Goal: Transaction & Acquisition: Book appointment/travel/reservation

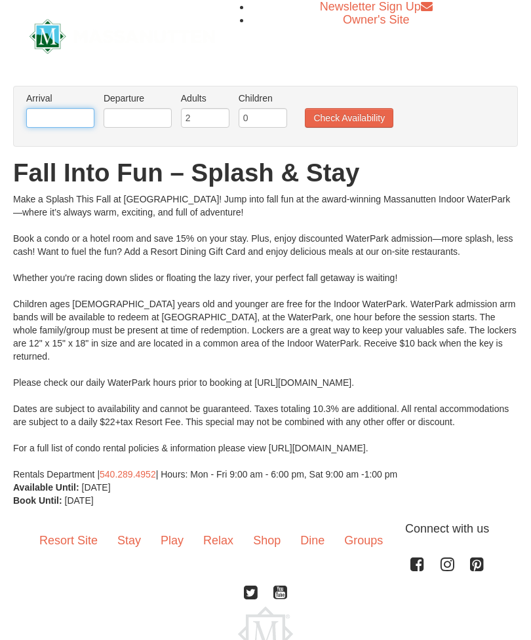
click at [66, 119] on input "text" at bounding box center [60, 118] width 68 height 20
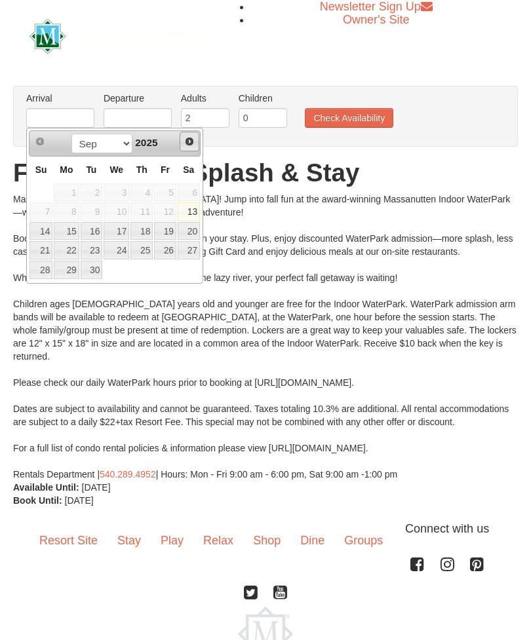
click at [187, 145] on span "Next" at bounding box center [189, 141] width 10 height 10
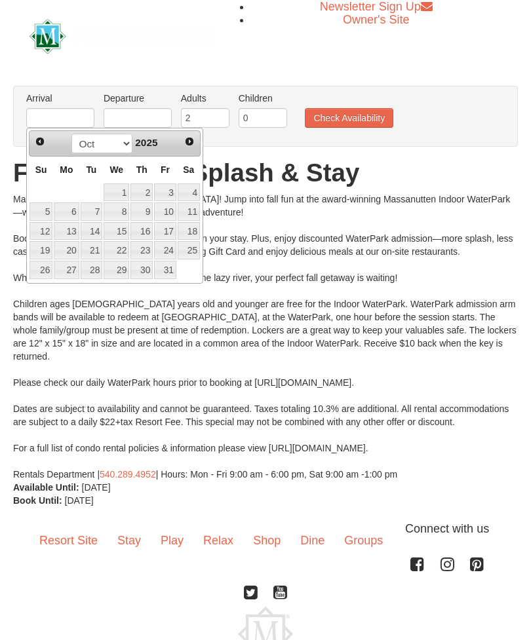
click at [168, 208] on link "10" at bounding box center [165, 211] width 22 height 18
type input "[DATE]"
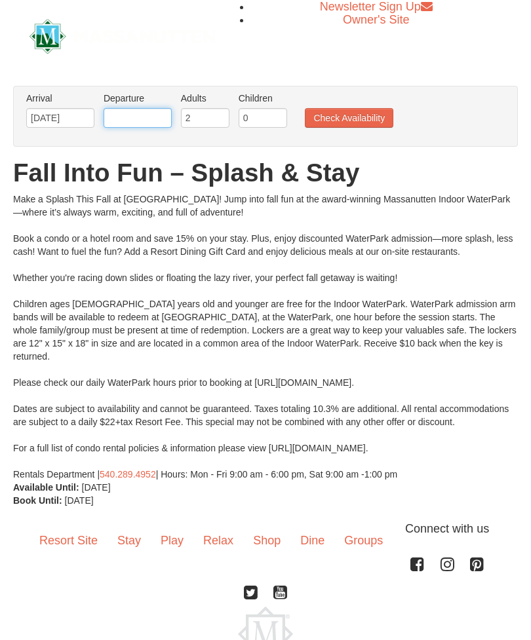
click at [157, 115] on input "text" at bounding box center [138, 118] width 68 height 20
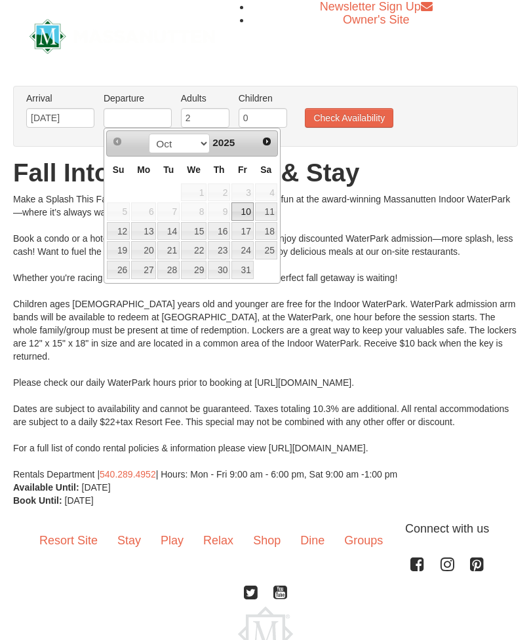
click at [121, 229] on link "12" at bounding box center [118, 231] width 23 height 18
type input "[DATE]"
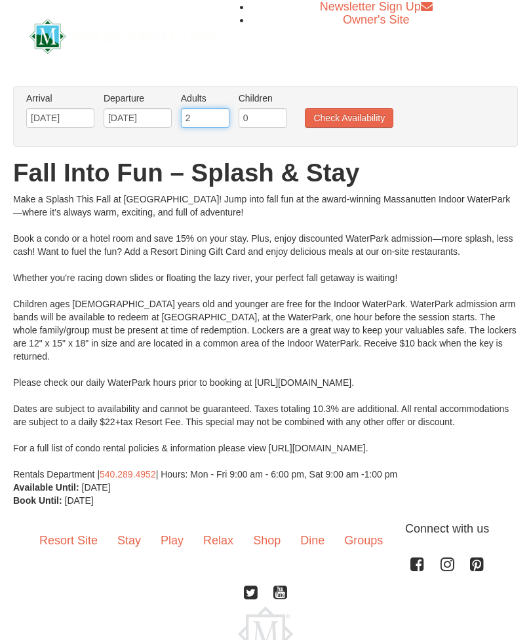
click at [212, 117] on input "2" at bounding box center [205, 118] width 48 height 20
type input "1"
click at [271, 120] on input "0" at bounding box center [262, 118] width 48 height 20
type input "1"
click at [370, 122] on button "Check Availability" at bounding box center [349, 118] width 88 height 20
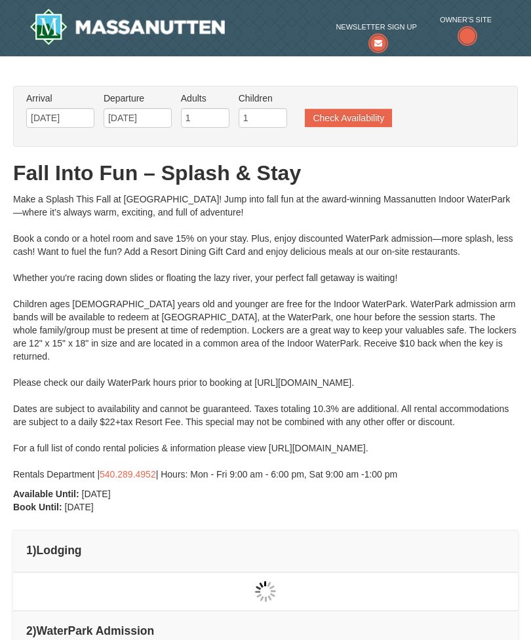
type input "[DATE]"
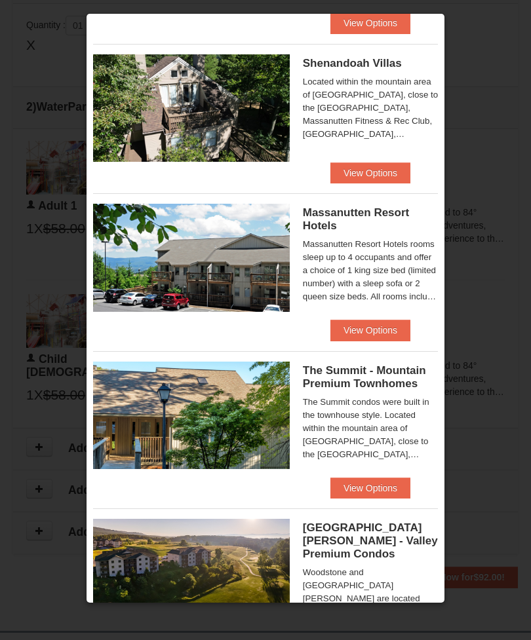
scroll to position [322, 0]
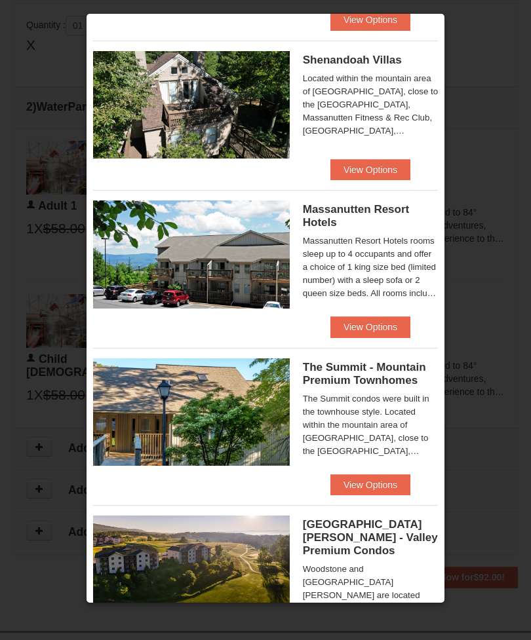
click at [419, 586] on div "Woodstone and Woodstone Casa de Campo are located outside of the "Kettle" mount…" at bounding box center [371, 596] width 136 height 66
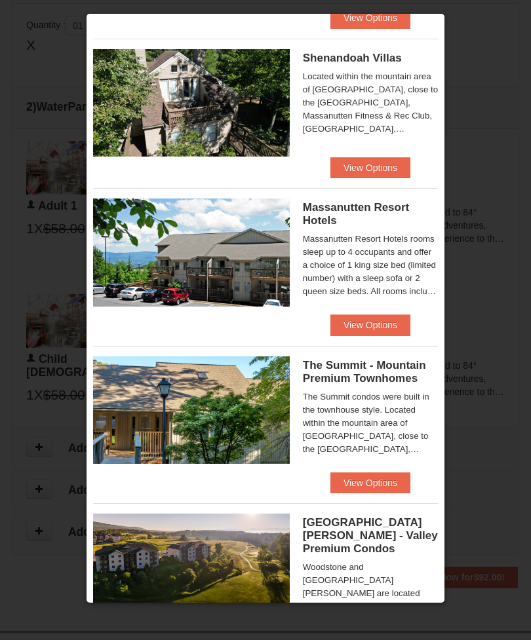
scroll to position [322, 0]
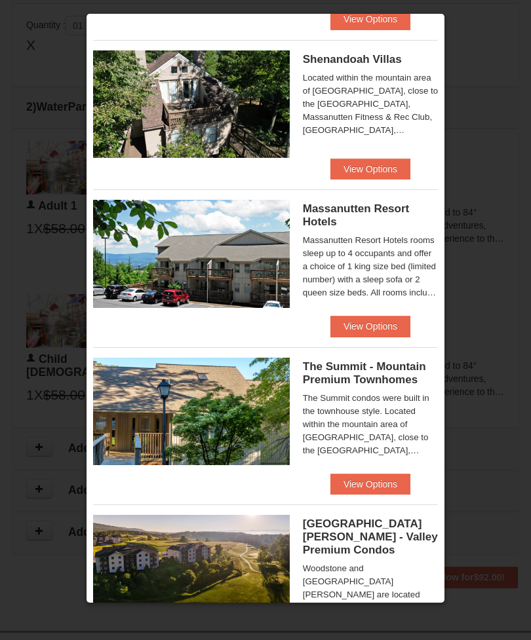
click at [392, 326] on button "View Options" at bounding box center [370, 326] width 80 height 21
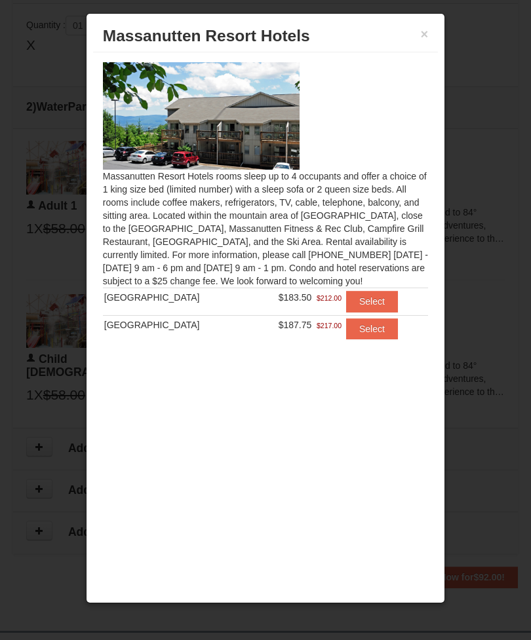
click at [378, 304] on button "Select" at bounding box center [372, 301] width 52 height 21
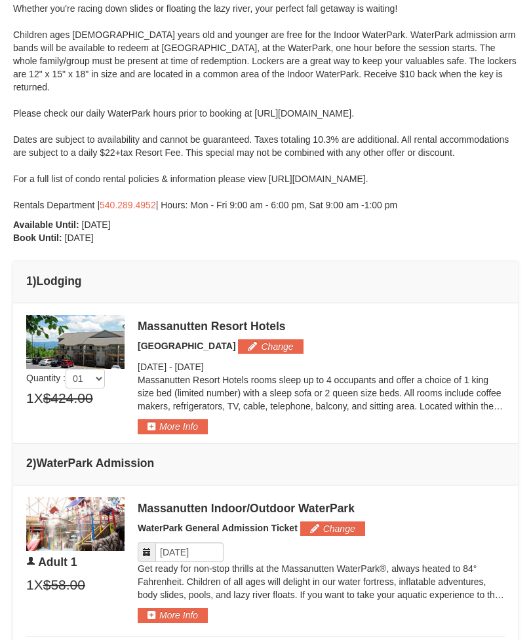
scroll to position [0, 0]
